Goal: Information Seeking & Learning: Learn about a topic

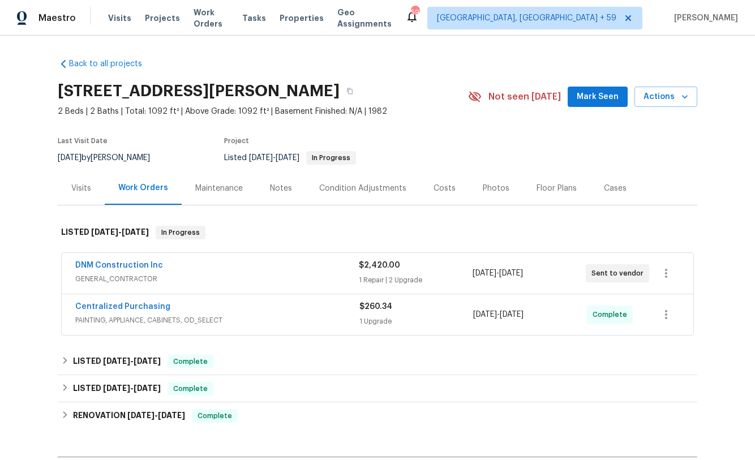
click at [2, 264] on div "Back to all projects 2200 Agnew Rd Apt 212, Santa Clara, CA 95054 2 Beds | 2 Ba…" at bounding box center [377, 248] width 755 height 424
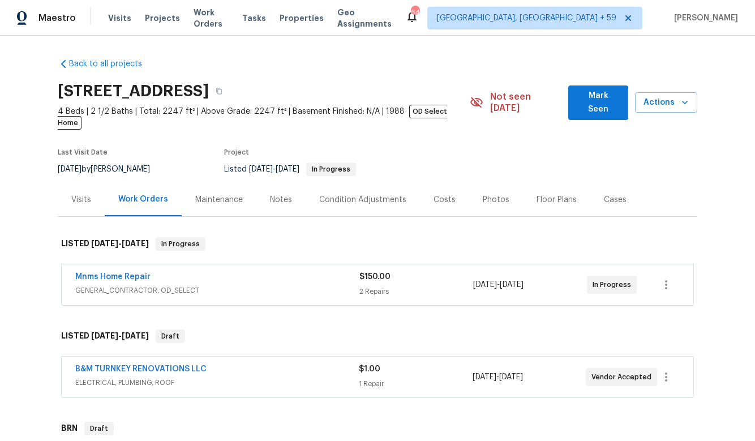
click at [180, 271] on div "Mnms Home Repair" at bounding box center [217, 278] width 284 height 14
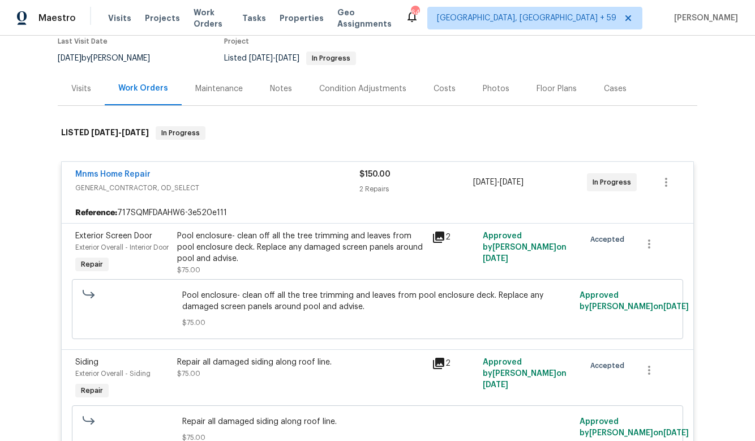
scroll to position [172, 0]
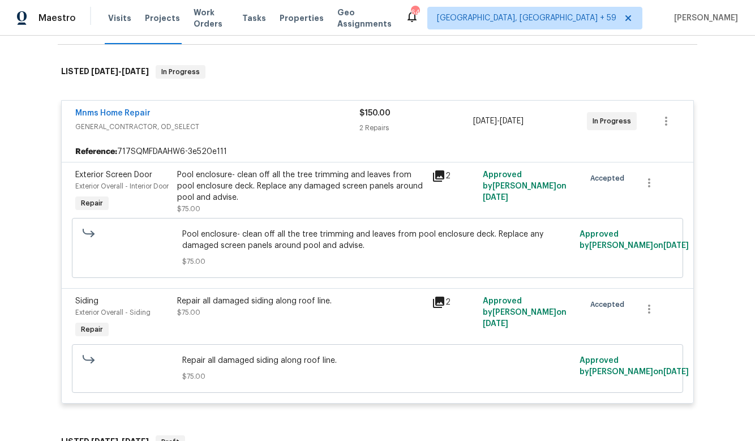
click at [255, 107] on div "Mnms Home Repair" at bounding box center [217, 114] width 284 height 14
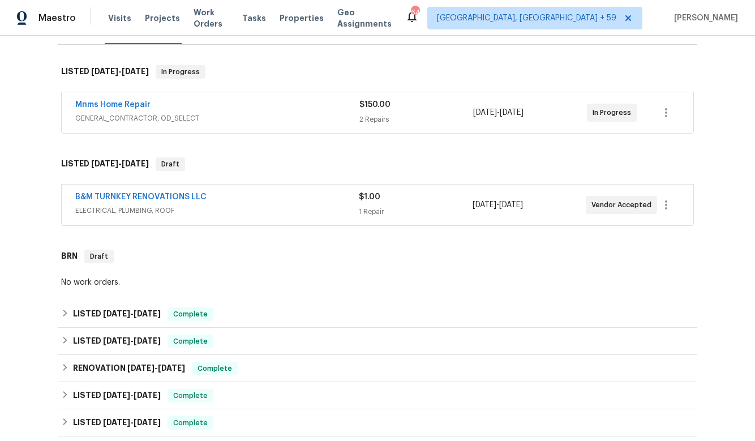
click at [279, 191] on div "B&M TURNKEY RENOVATIONS LLC" at bounding box center [216, 198] width 283 height 14
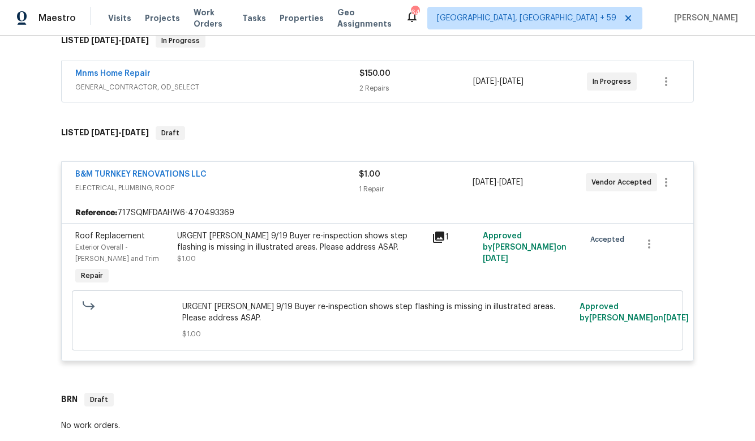
scroll to position [206, 0]
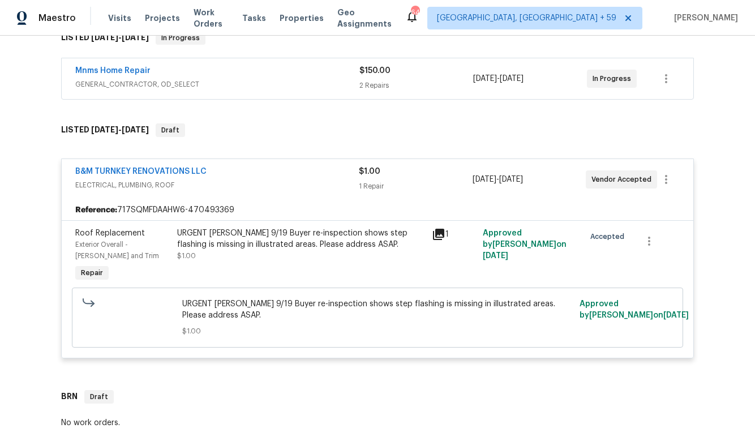
click at [439, 229] on icon at bounding box center [438, 234] width 11 height 11
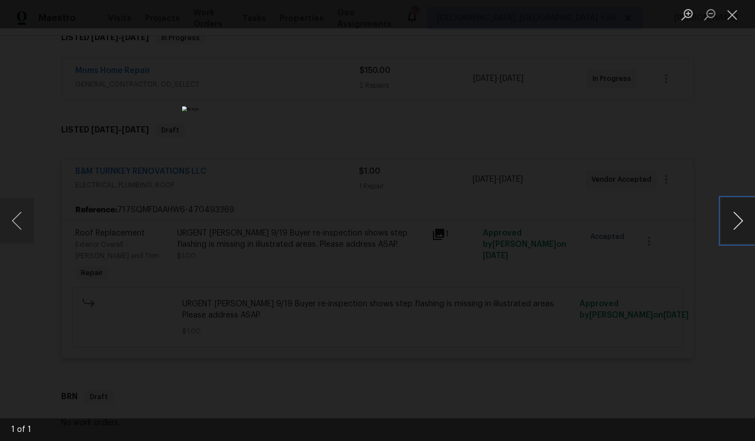
click at [730, 220] on button "Next image" at bounding box center [738, 220] width 34 height 45
click at [520, 156] on img "Lightbox" at bounding box center [377, 220] width 391 height 228
click at [608, 197] on div "Lightbox" at bounding box center [377, 220] width 755 height 441
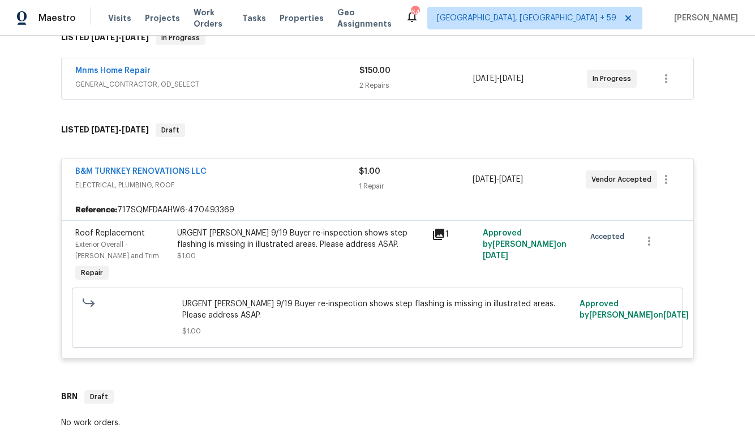
click at [440, 227] on icon at bounding box center [439, 234] width 14 height 14
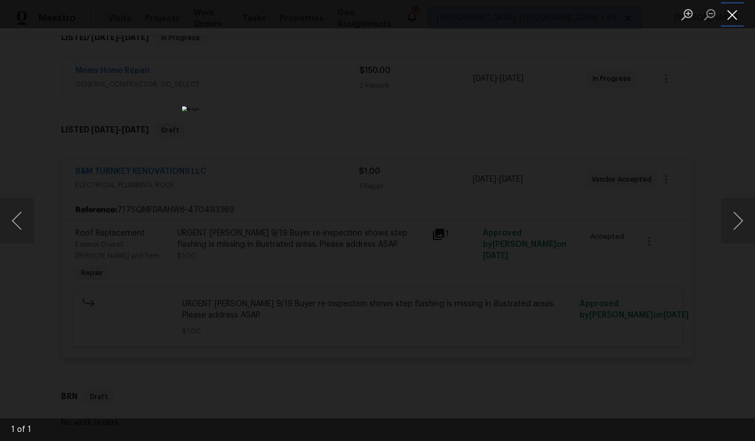
click at [735, 8] on button "Close lightbox" at bounding box center [732, 15] width 23 height 20
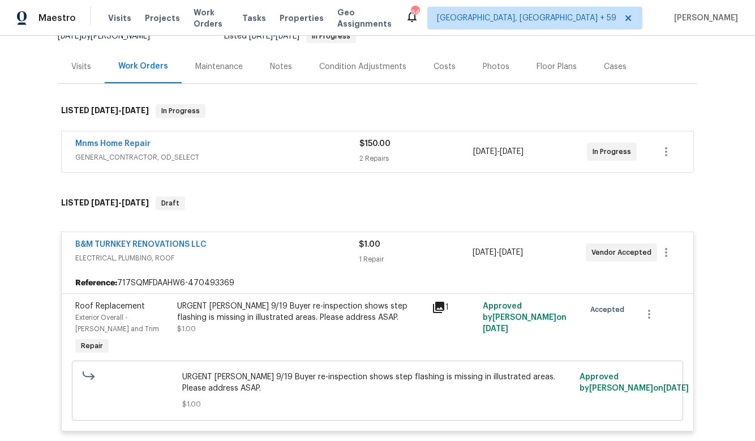
scroll to position [130, 0]
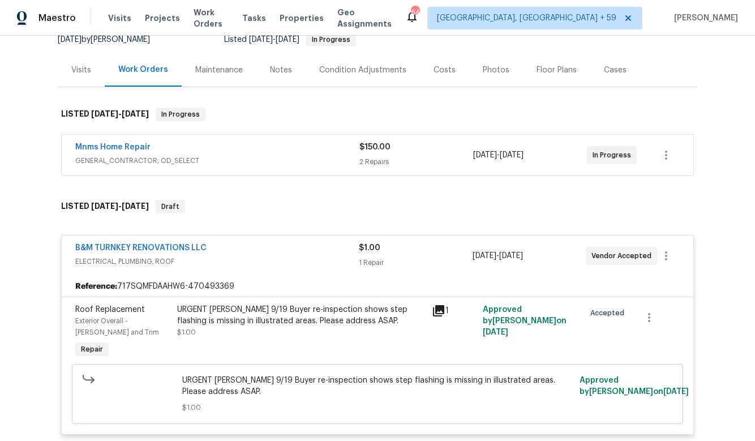
click at [176, 141] on div "Mnms Home Repair" at bounding box center [217, 148] width 284 height 14
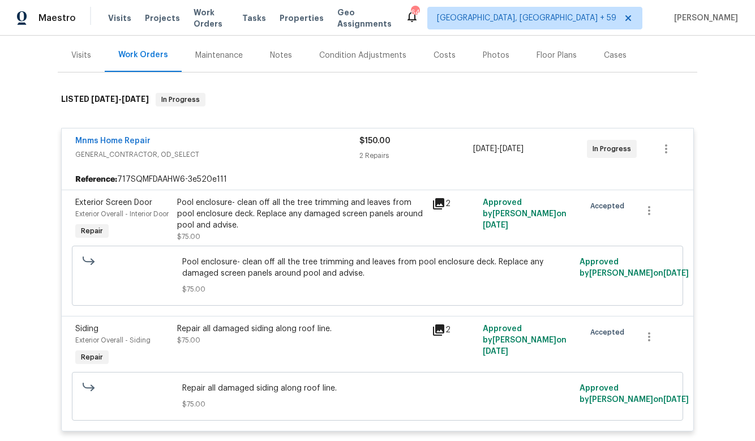
scroll to position [159, 0]
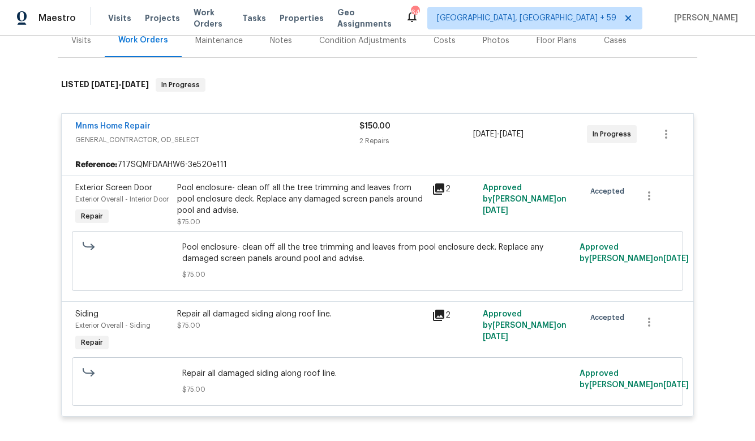
click at [443, 183] on icon at bounding box center [438, 188] width 11 height 11
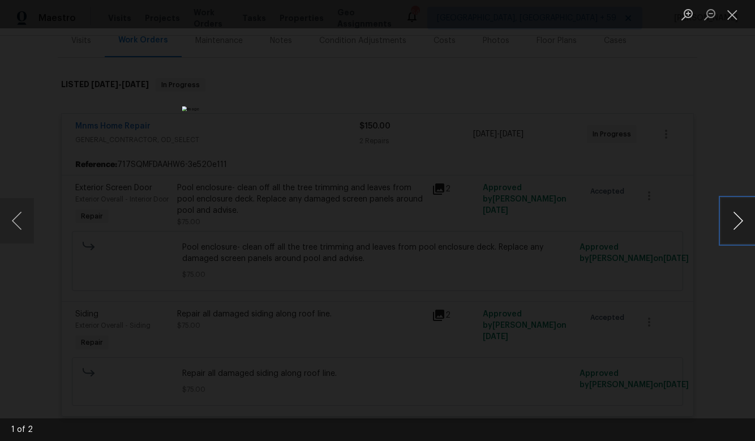
click at [731, 229] on button "Next image" at bounding box center [738, 220] width 34 height 45
click at [15, 218] on button "Previous image" at bounding box center [17, 220] width 34 height 45
click at [731, 234] on button "Next image" at bounding box center [738, 220] width 34 height 45
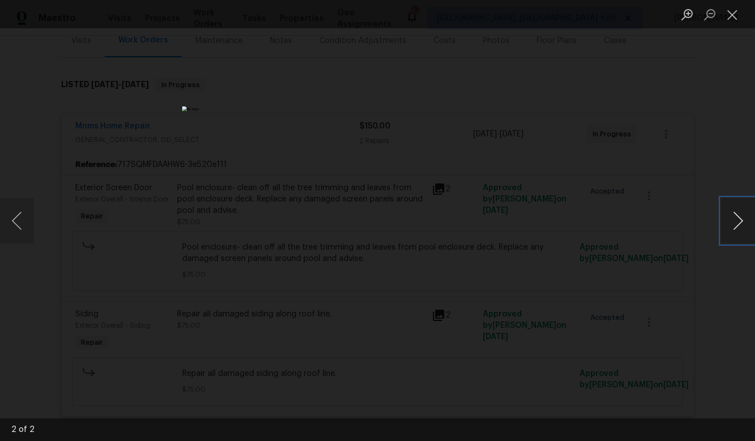
click at [731, 234] on button "Next image" at bounding box center [738, 220] width 34 height 45
click at [732, 12] on button "Close lightbox" at bounding box center [732, 15] width 23 height 20
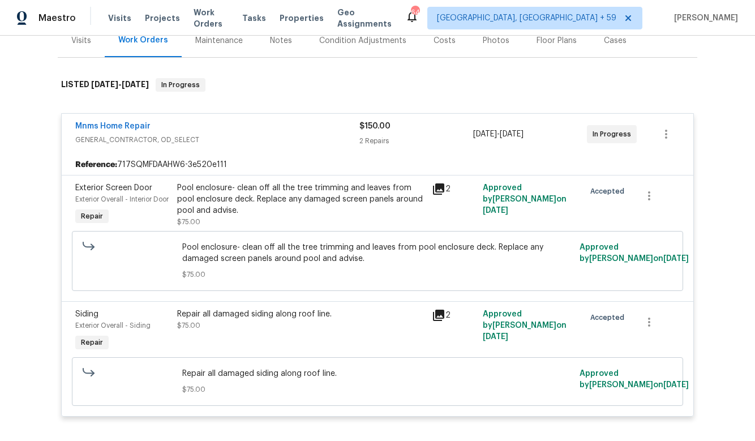
click at [437, 183] on icon at bounding box center [438, 188] width 11 height 11
